Goal: Transaction & Acquisition: Purchase product/service

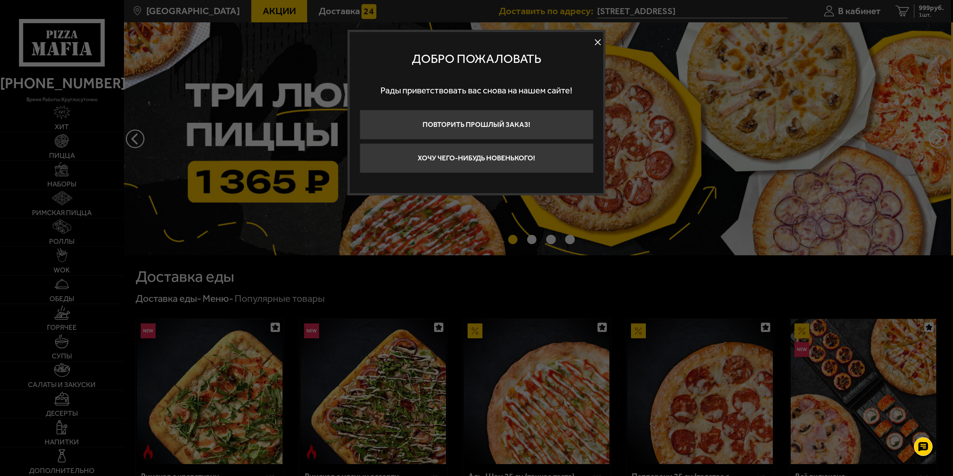
click at [273, 216] on div at bounding box center [476, 238] width 953 height 476
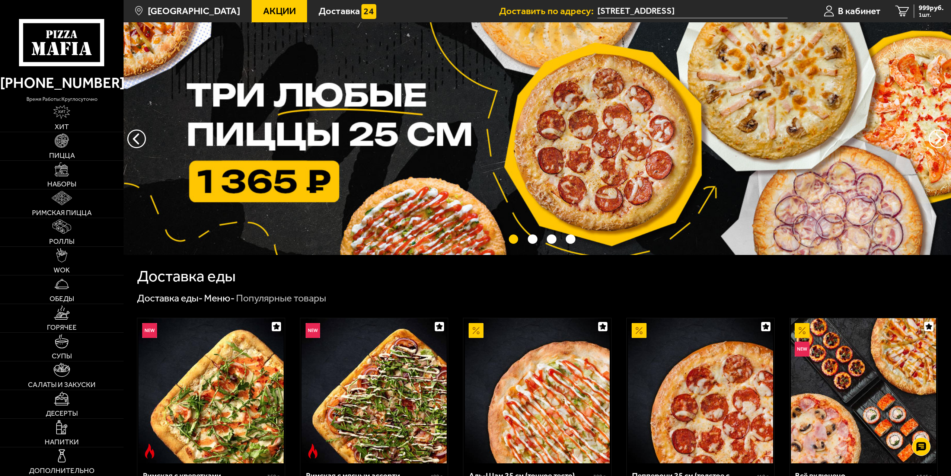
click at [322, 168] on img at bounding box center [538, 138] width 828 height 233
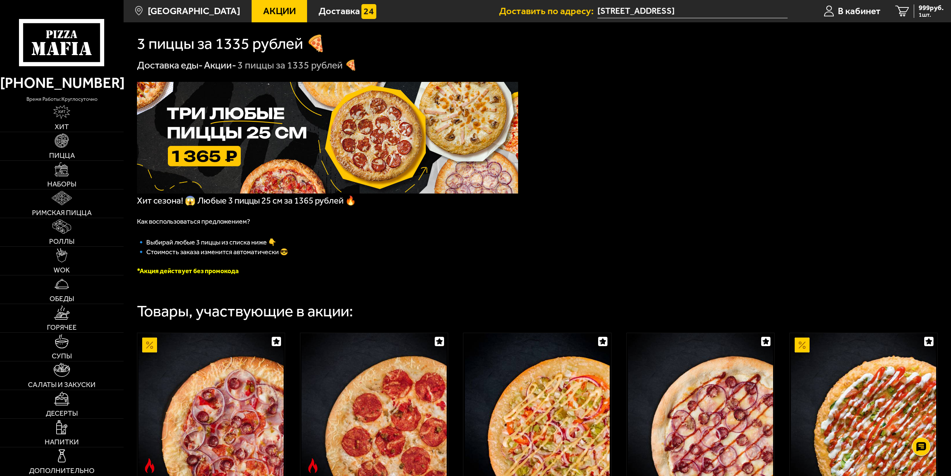
drag, startPoint x: 470, startPoint y: 353, endPoint x: 459, endPoint y: 198, distance: 155.7
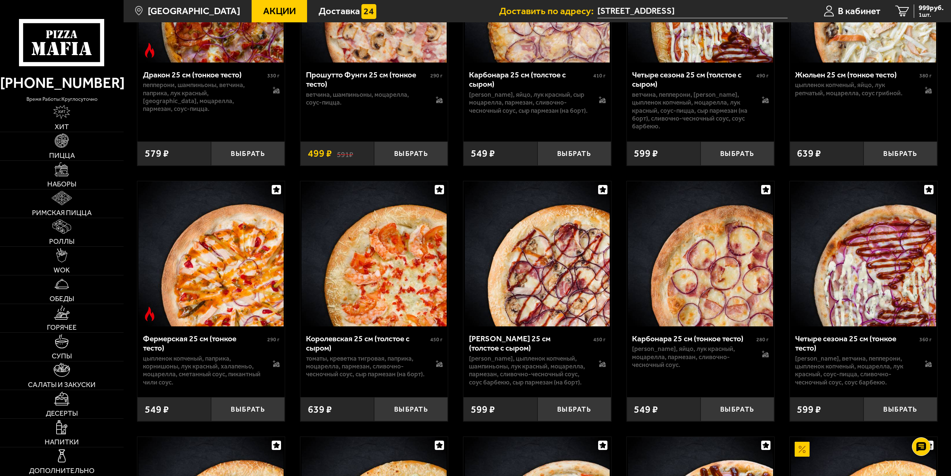
scroll to position [2853, 0]
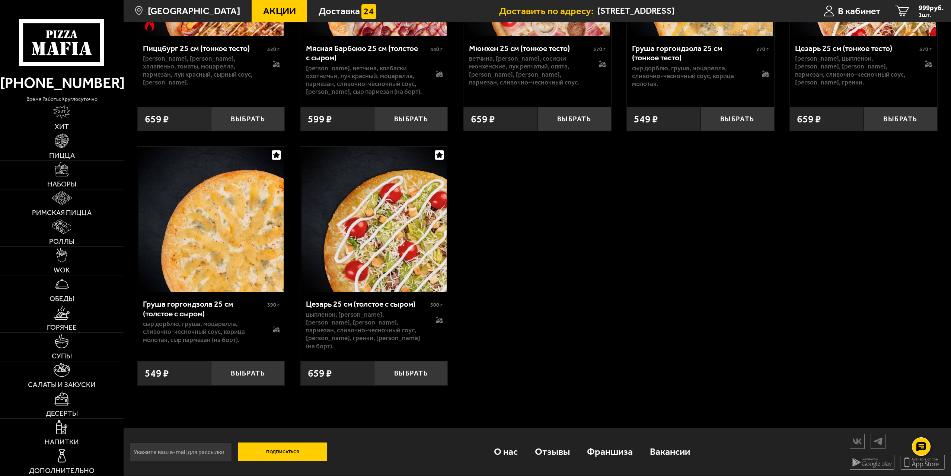
drag, startPoint x: 530, startPoint y: 77, endPoint x: 521, endPoint y: 268, distance: 191.2
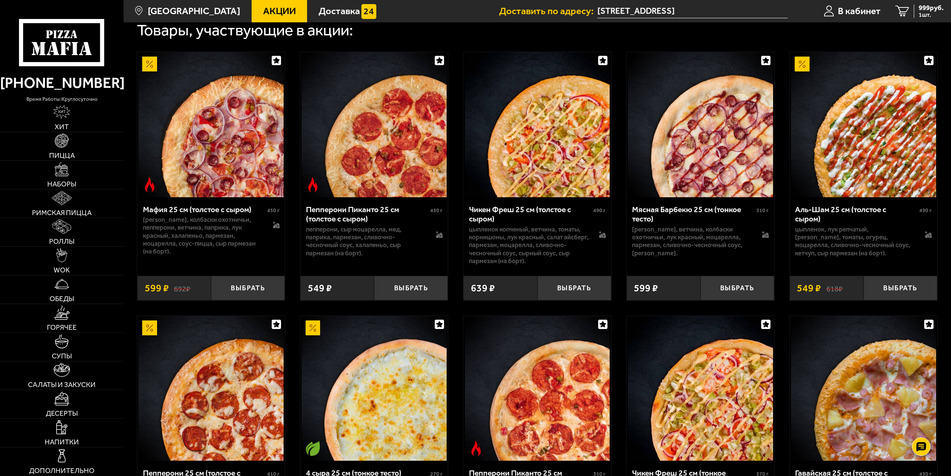
scroll to position [284, 0]
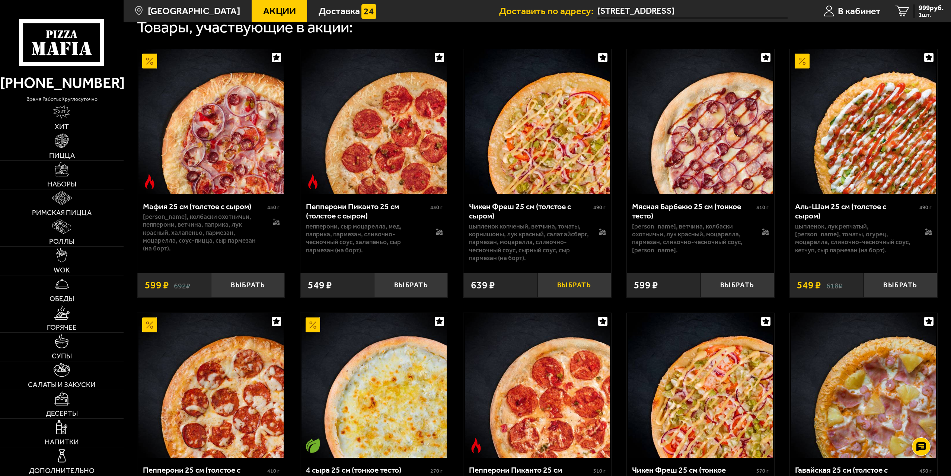
click at [555, 291] on button "Выбрать" at bounding box center [575, 285] width 74 height 24
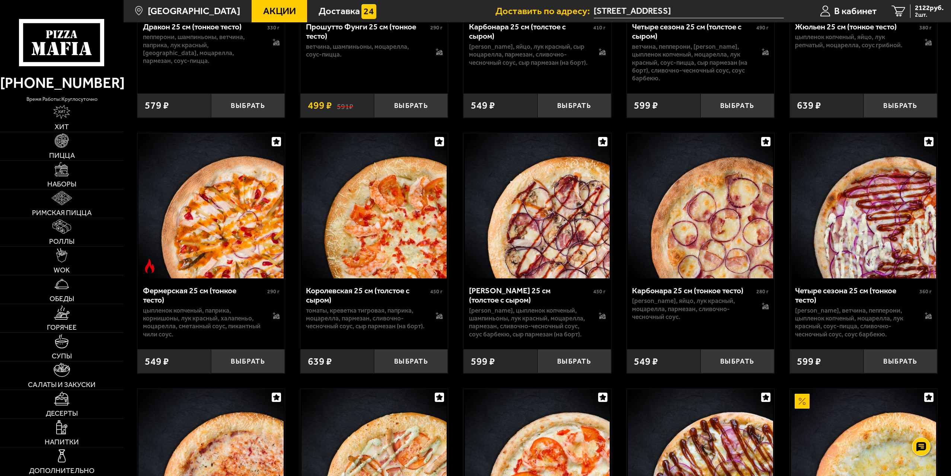
scroll to position [1773, 0]
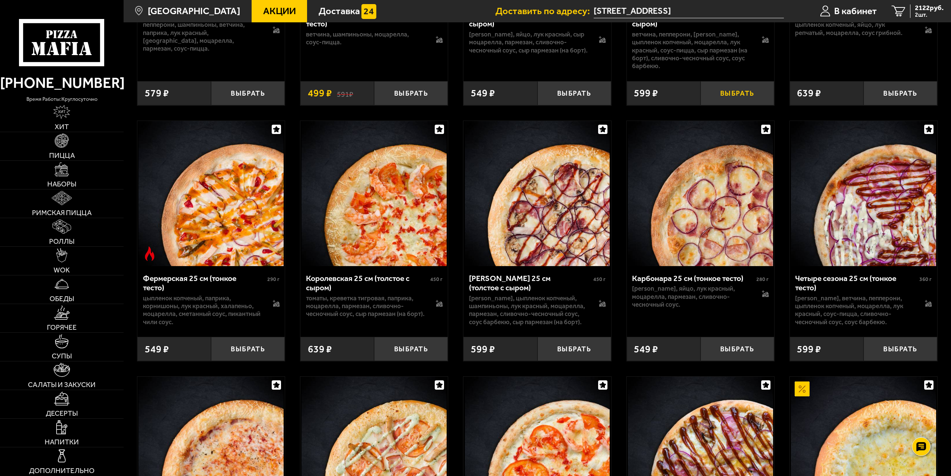
click at [724, 105] on button "Выбрать" at bounding box center [738, 93] width 74 height 24
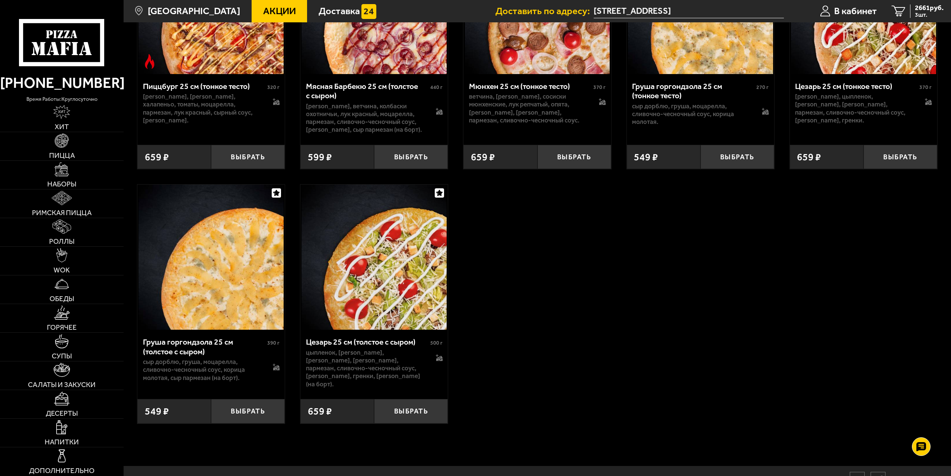
scroll to position [2779, 0]
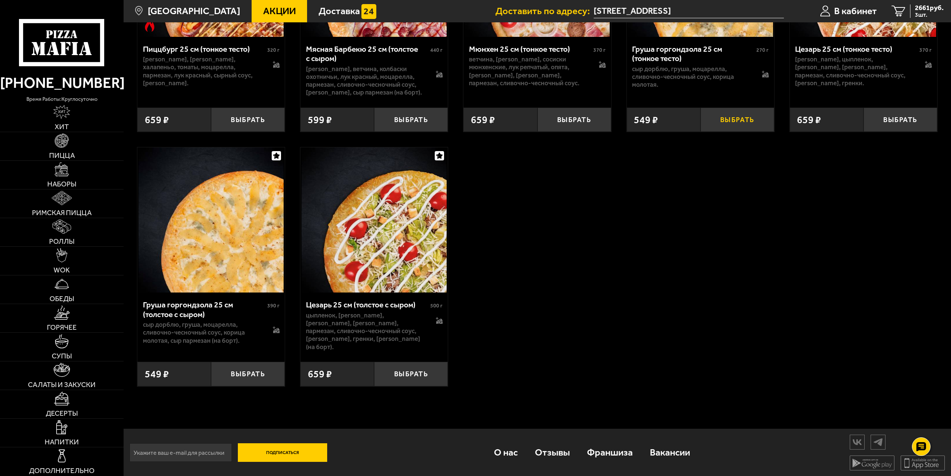
click at [731, 132] on button "Выбрать" at bounding box center [738, 120] width 74 height 24
click at [918, 4] on span "2912 руб." at bounding box center [929, 7] width 29 height 7
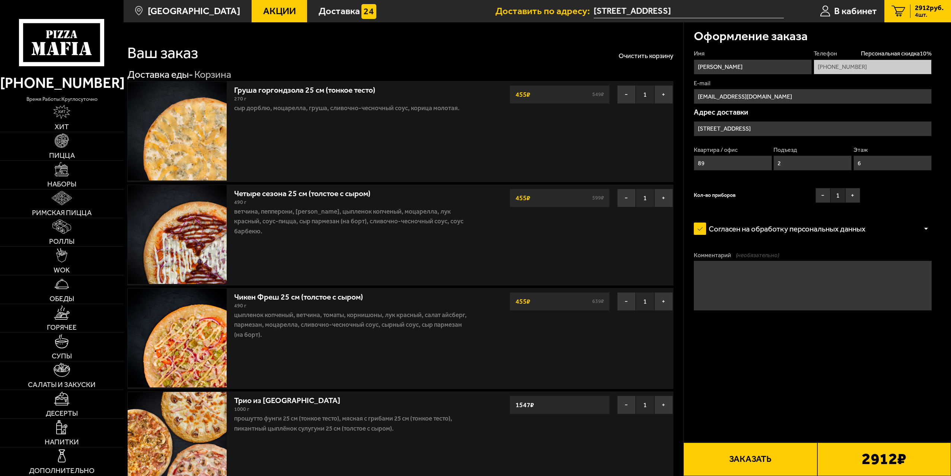
type input "[STREET_ADDRESS]"
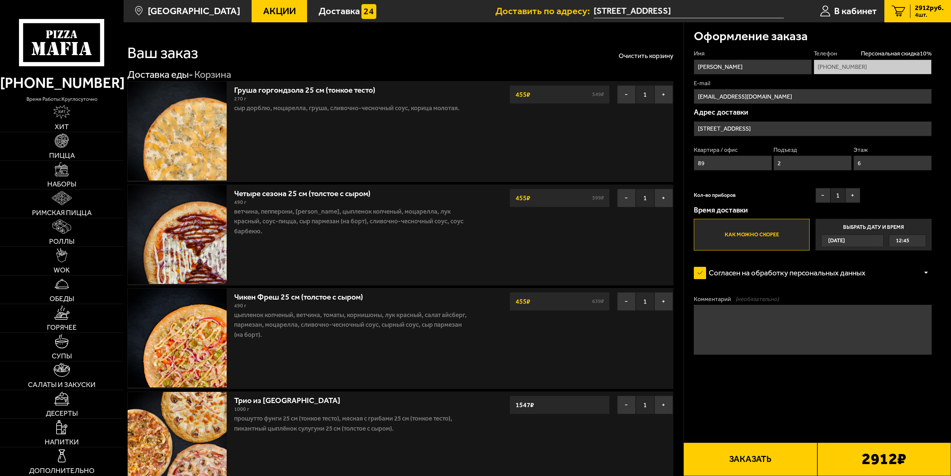
scroll to position [74, 0]
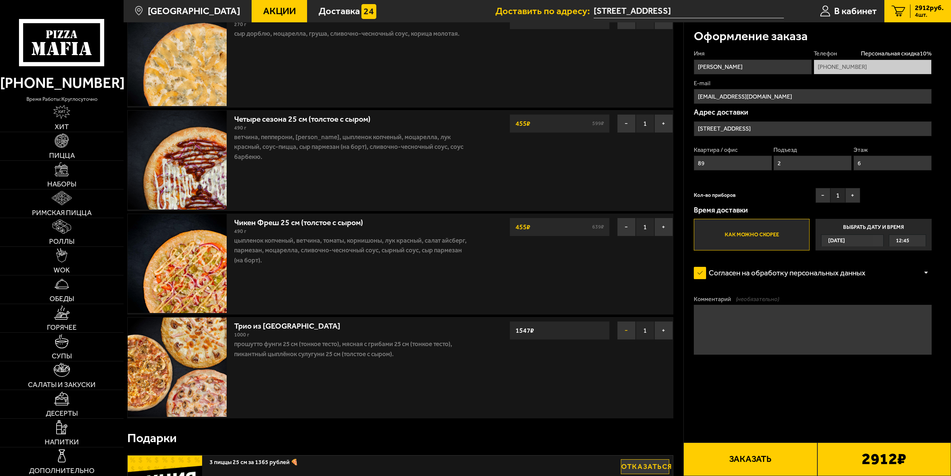
click at [627, 335] on button "−" at bounding box center [626, 330] width 19 height 19
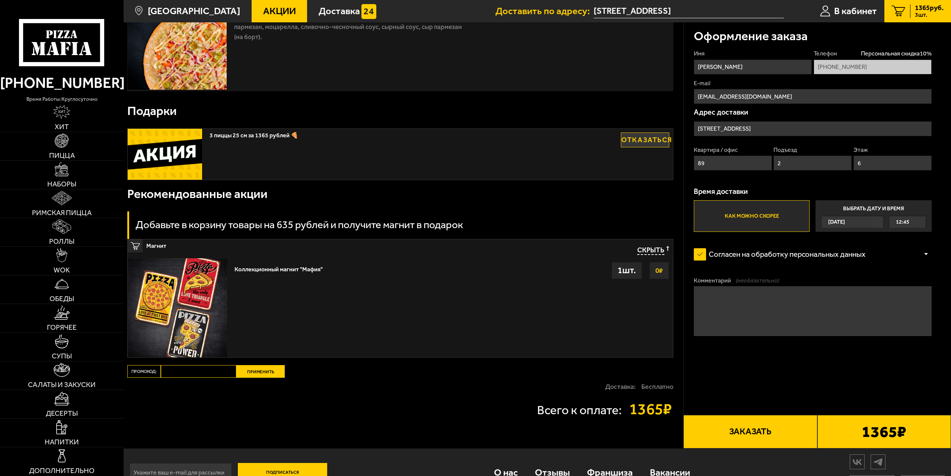
scroll to position [319, 0]
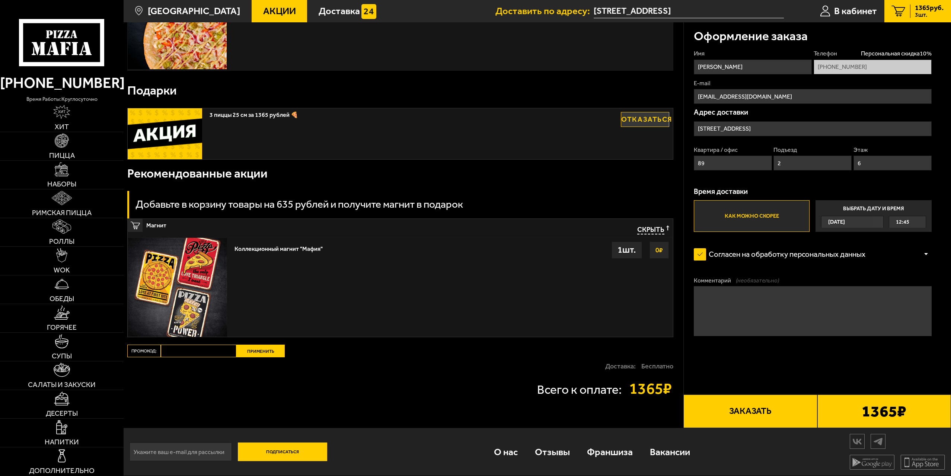
click at [726, 311] on textarea "Комментарий (необязательно)" at bounding box center [813, 311] width 238 height 50
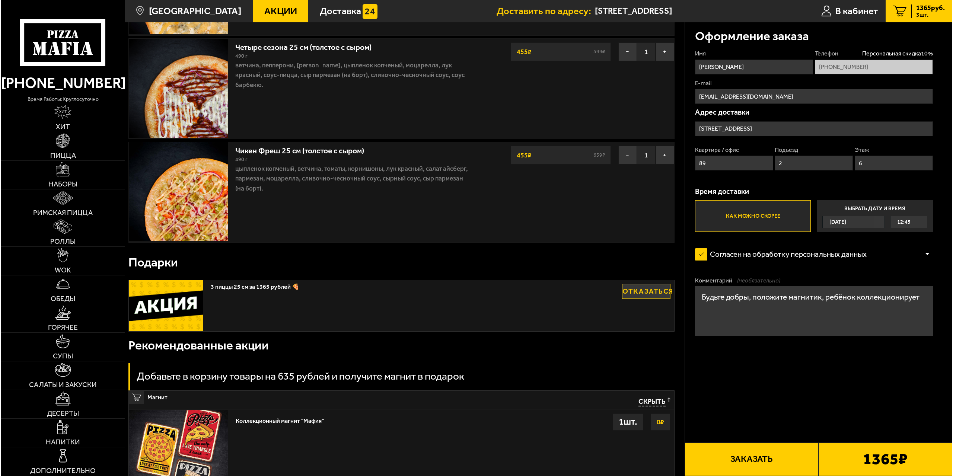
scroll to position [133, 0]
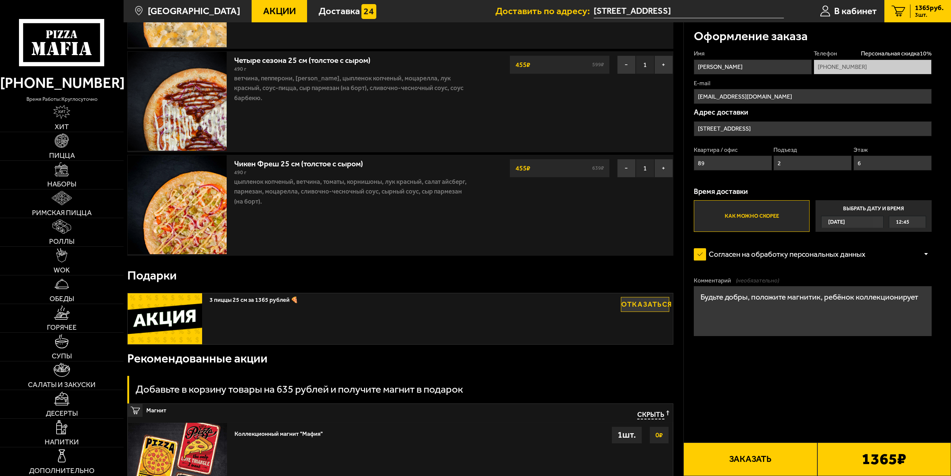
type textarea "Будьте добры, положите магнитик, ребёнок коллекционирует"
click at [784, 451] on button "Заказать" at bounding box center [751, 460] width 134 height 34
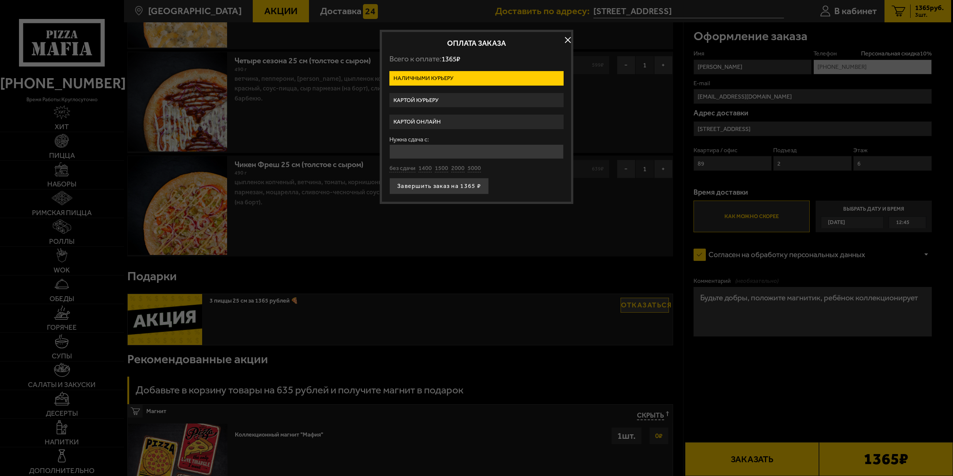
click at [457, 101] on label "Картой курьеру" at bounding box center [476, 100] width 174 height 15
click at [0, 0] on input "Картой курьеру" at bounding box center [0, 0] width 0 height 0
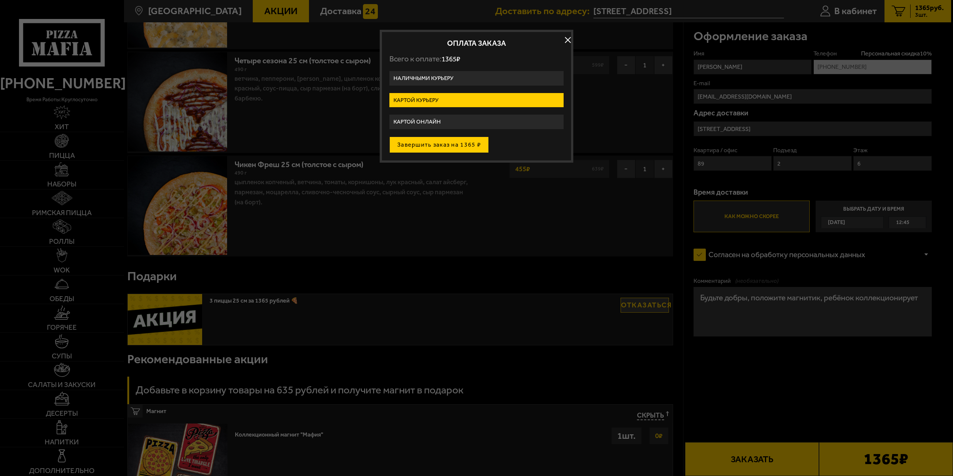
click at [454, 144] on button "Завершить заказ на 1365 ₽" at bounding box center [438, 145] width 99 height 16
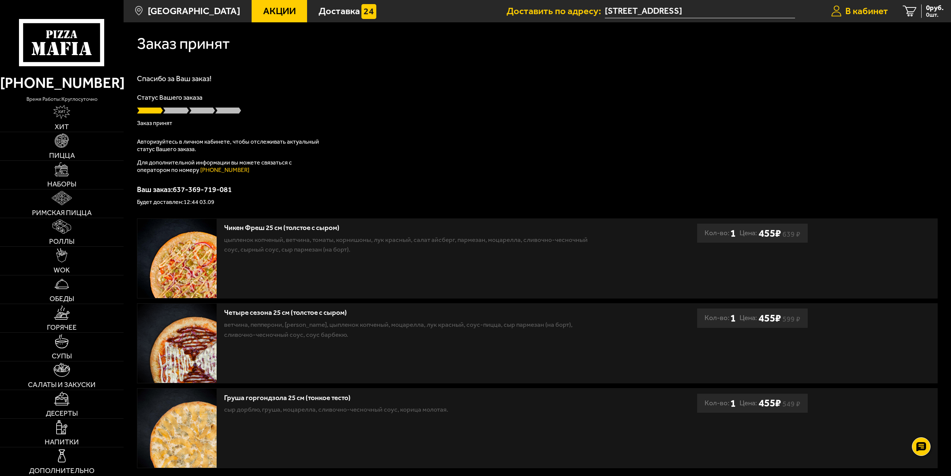
click at [846, 12] on span "В кабинет" at bounding box center [867, 11] width 43 height 10
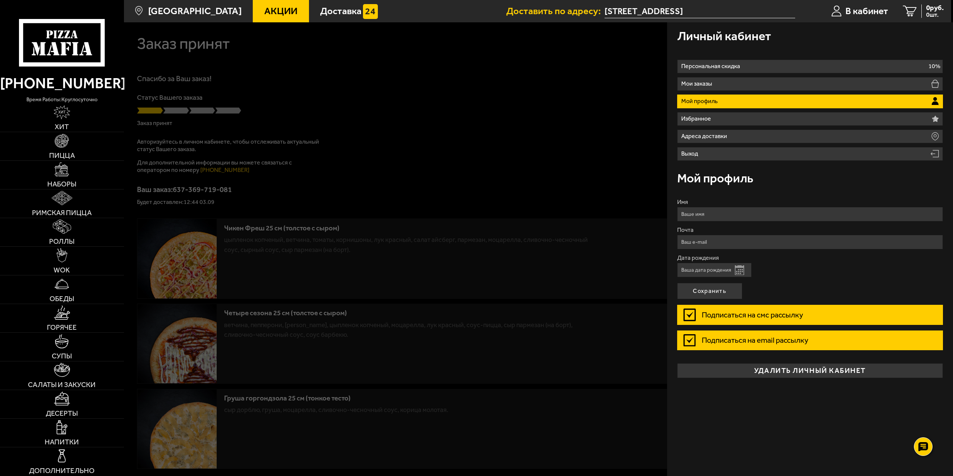
click at [691, 102] on p "Мой профиль" at bounding box center [700, 101] width 39 height 6
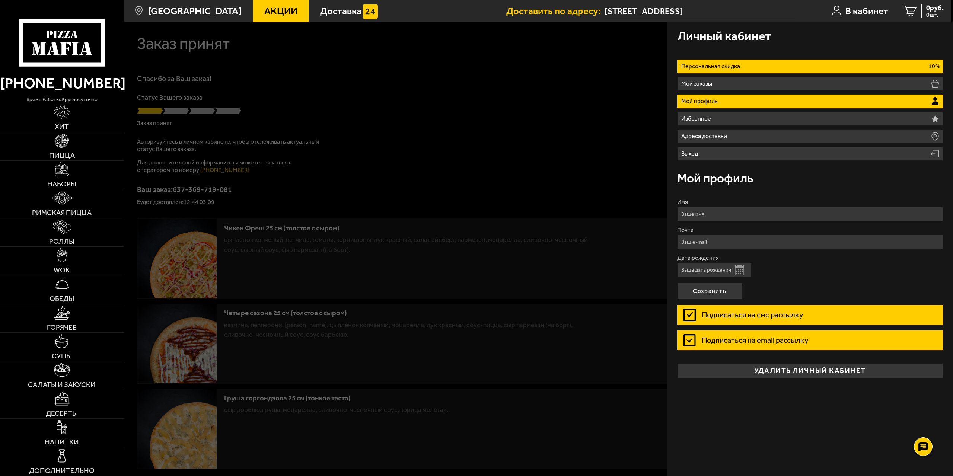
click at [735, 69] on p "Персональная скидка" at bounding box center [711, 66] width 61 height 6
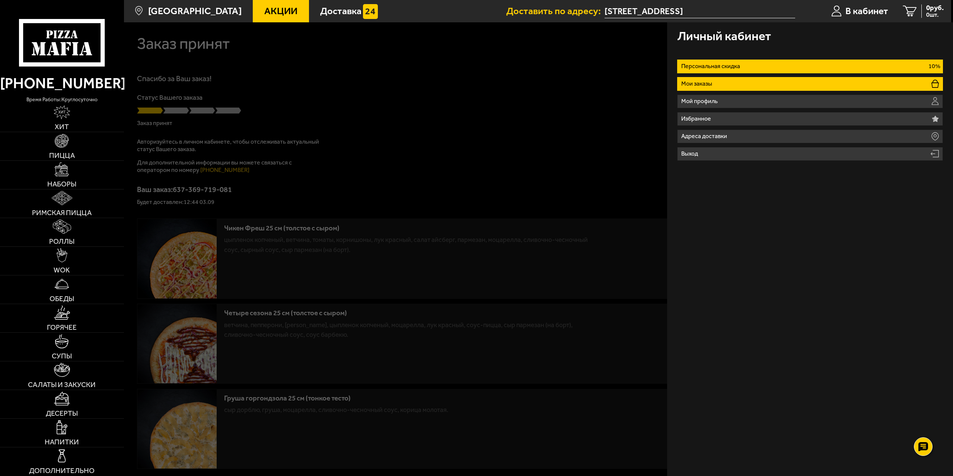
click at [730, 82] on li "Мои заказы" at bounding box center [810, 84] width 266 height 14
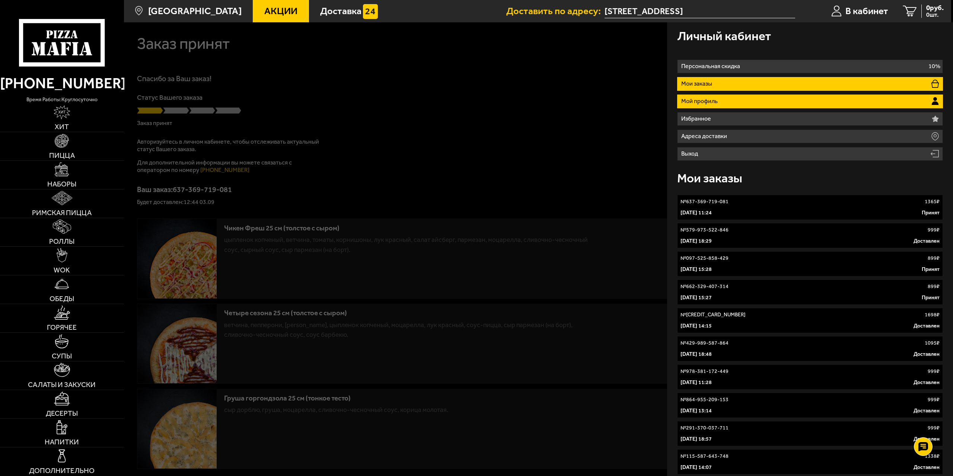
click at [728, 99] on li "Мой профиль" at bounding box center [810, 102] width 266 height 14
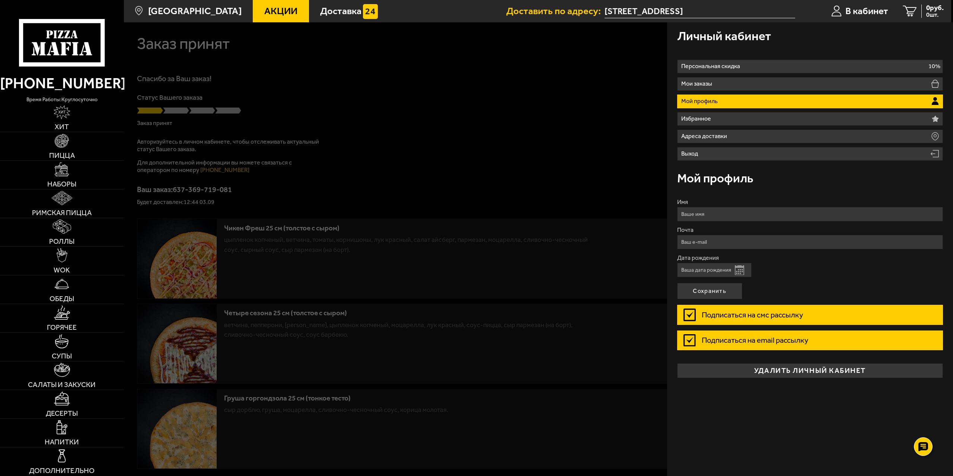
click at [586, 153] on div at bounding box center [600, 260] width 953 height 476
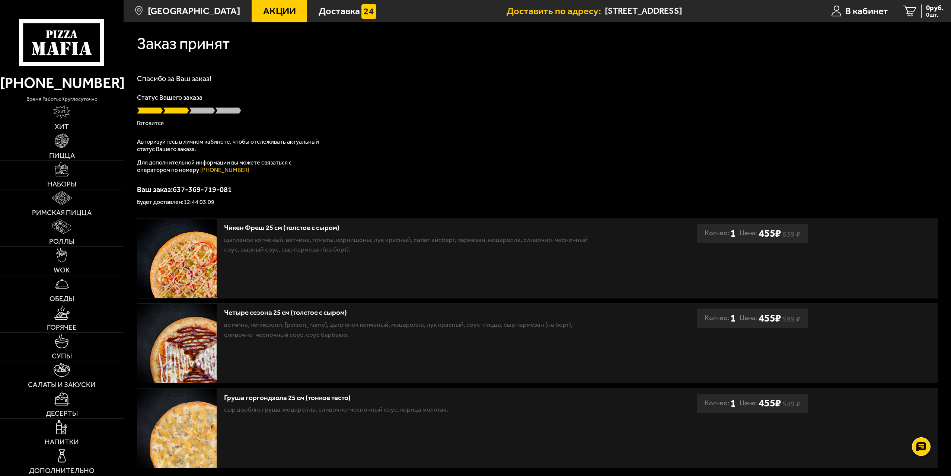
click at [231, 112] on span at bounding box center [228, 110] width 26 height 7
drag, startPoint x: 192, startPoint y: 148, endPoint x: 344, endPoint y: 164, distance: 152.7
click at [337, 171] on div "Спасибо за Ваш заказ! Статус Вашего заказа [PERSON_NAME] Авторизуйтесь в личном…" at bounding box center [537, 140] width 801 height 130
click at [346, 158] on div "Спасибо за Ваш заказ! Статус Вашего заказа [PERSON_NAME] Авторизуйтесь в личном…" at bounding box center [537, 140] width 801 height 130
click at [924, 12] on div "0 руб. 0 шт." at bounding box center [932, 11] width 22 height 14
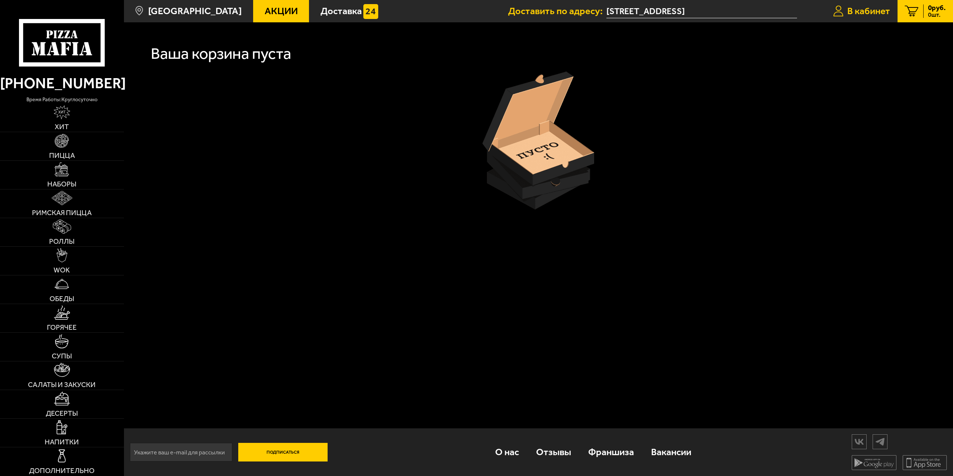
click at [854, 9] on span "В кабинет" at bounding box center [868, 11] width 43 height 10
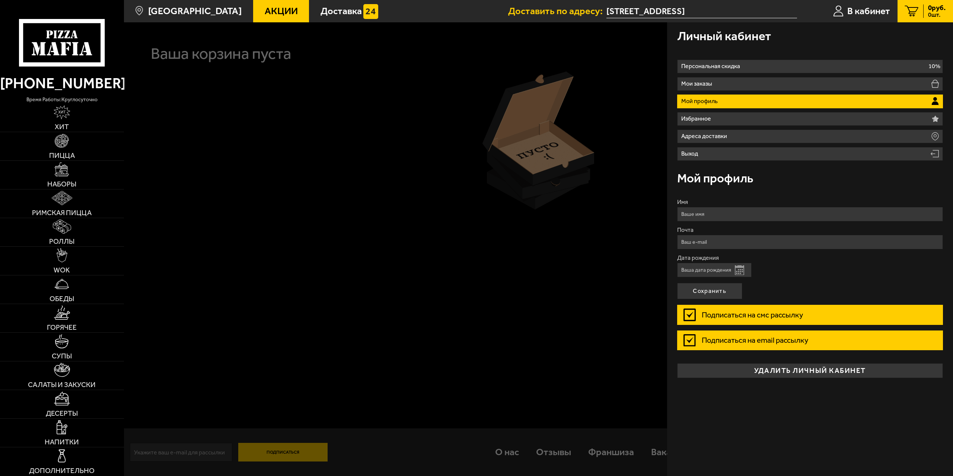
click at [738, 101] on li "Мой профиль" at bounding box center [810, 102] width 266 height 14
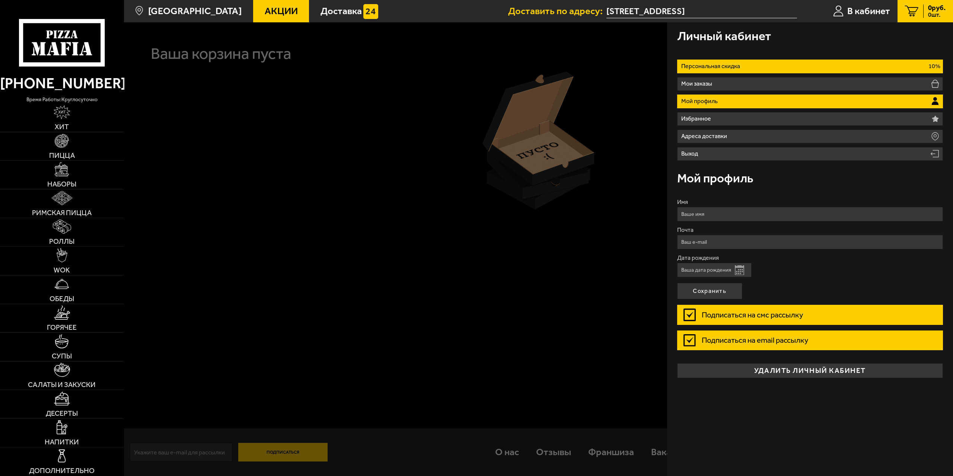
click at [745, 65] on li "Персональная скидка 10%" at bounding box center [810, 67] width 266 height 14
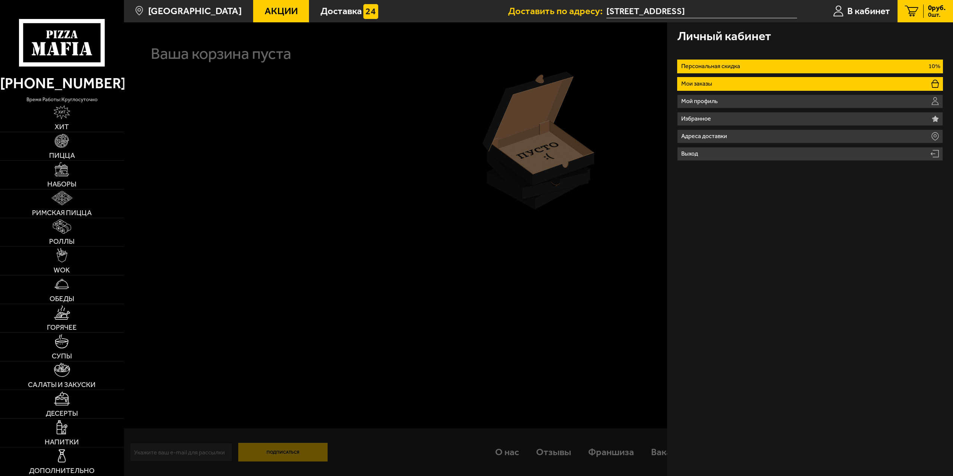
click at [741, 81] on li "Мои заказы" at bounding box center [810, 84] width 266 height 14
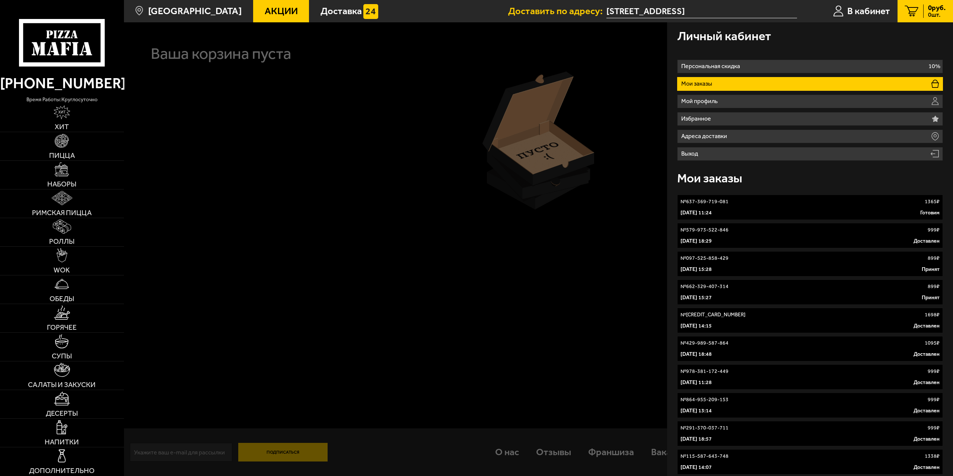
click at [751, 205] on div "№ 637-369-719-081 1365 ₽" at bounding box center [811, 201] width 260 height 7
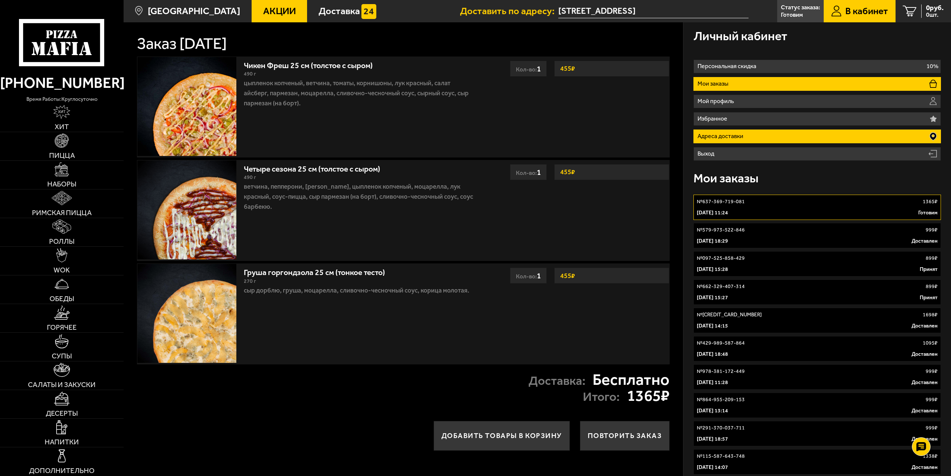
click at [758, 131] on li "Адреса доставки" at bounding box center [818, 137] width 248 height 14
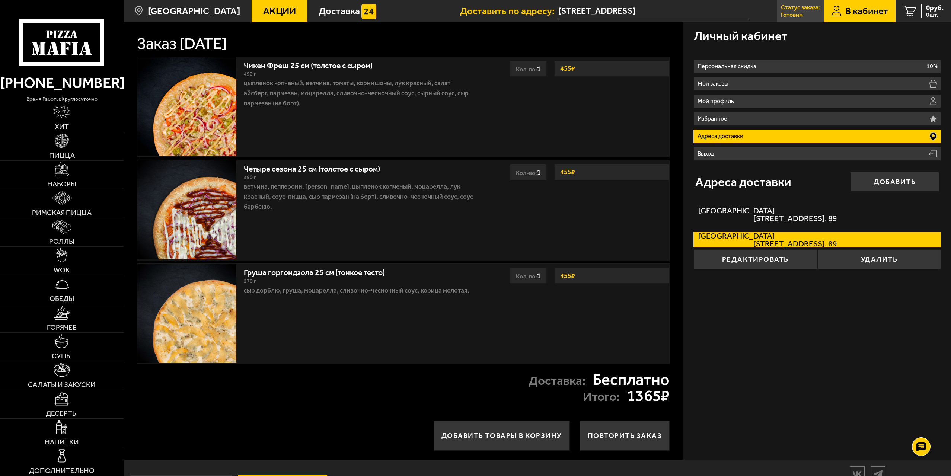
click at [784, 8] on p "Статус заказа:" at bounding box center [800, 7] width 39 height 6
